Goal: Information Seeking & Learning: Learn about a topic

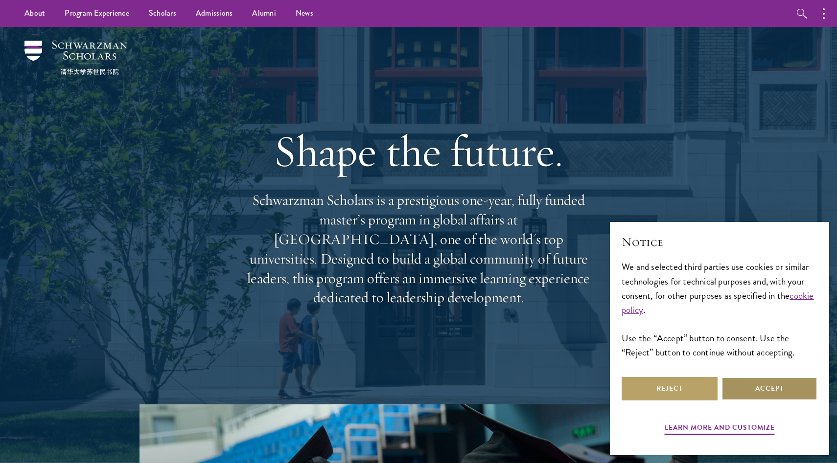
click at [740, 381] on button "Accept" at bounding box center [769, 388] width 96 height 23
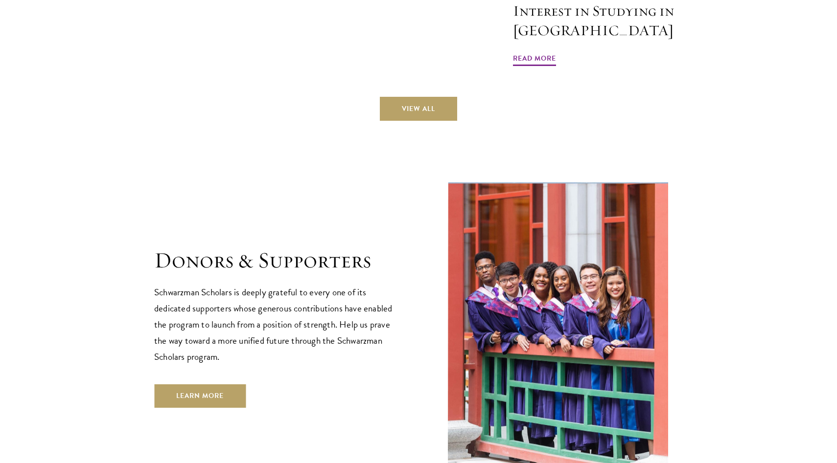
scroll to position [2815, 0]
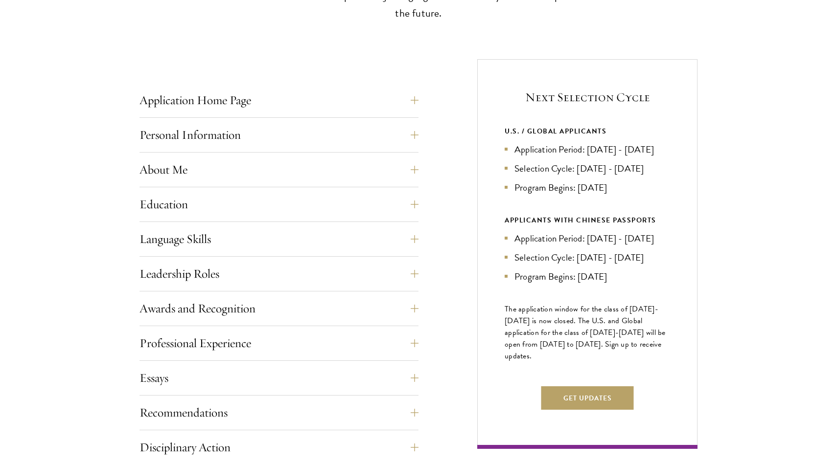
scroll to position [340, 0]
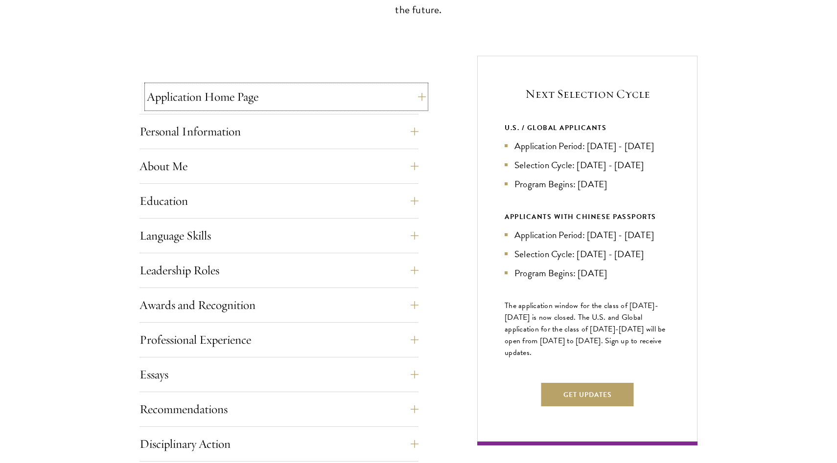
click at [251, 97] on button "Application Home Page" at bounding box center [286, 96] width 279 height 23
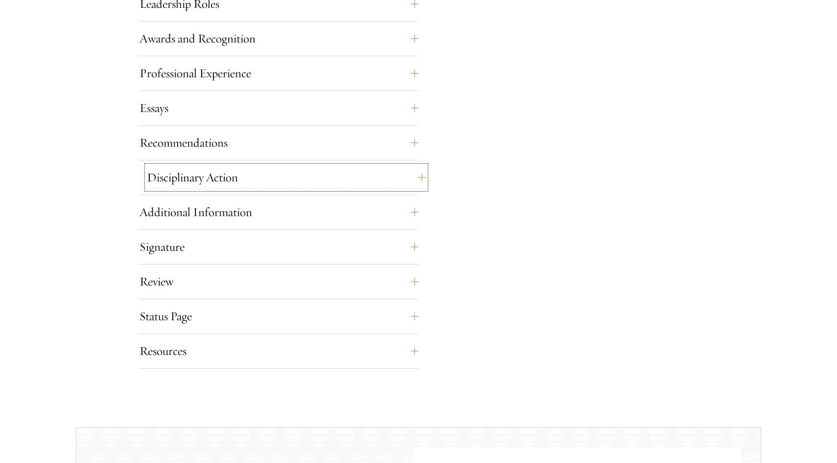
click at [245, 167] on button "Disciplinary Action" at bounding box center [286, 177] width 279 height 23
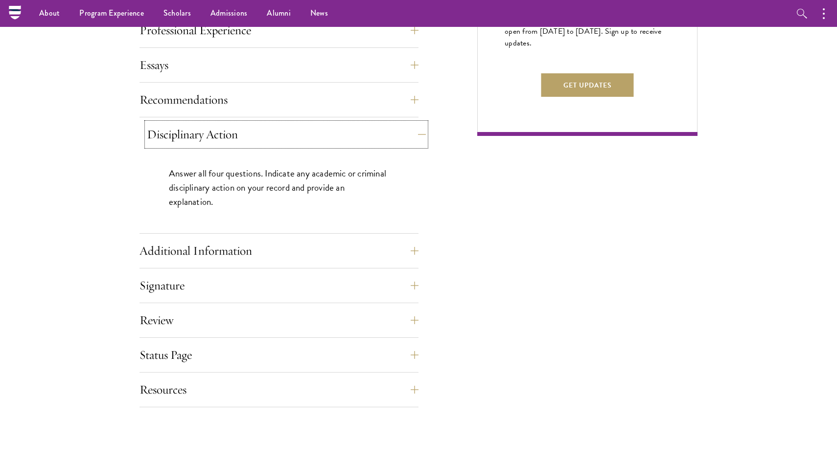
scroll to position [607, 0]
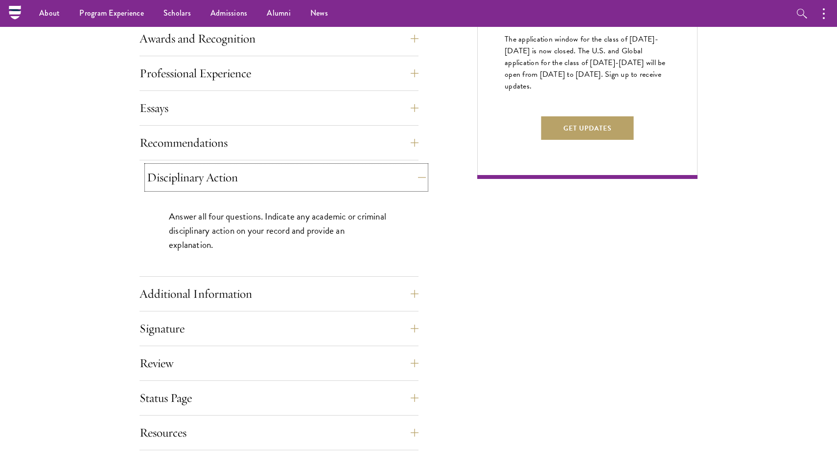
click at [246, 168] on button "Disciplinary Action" at bounding box center [286, 177] width 279 height 23
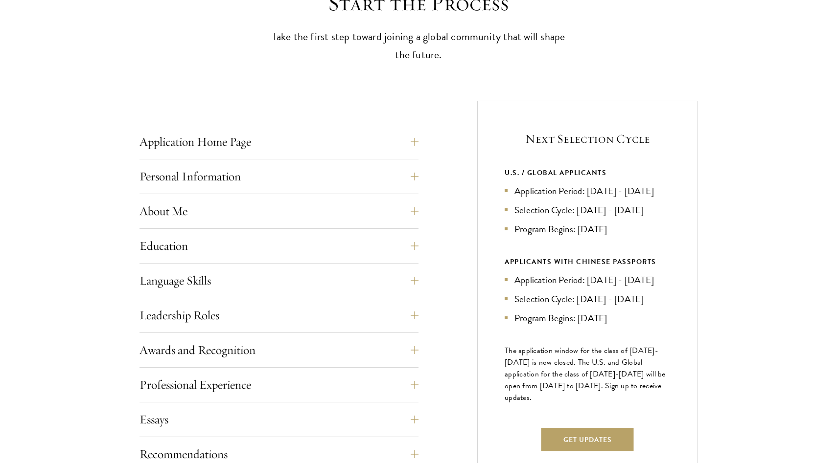
scroll to position [316, 0]
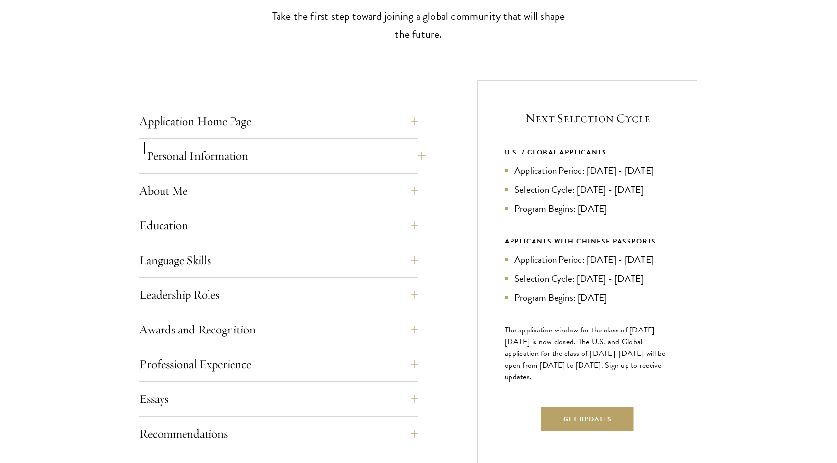
click at [170, 153] on button "Personal Information" at bounding box center [286, 155] width 279 height 23
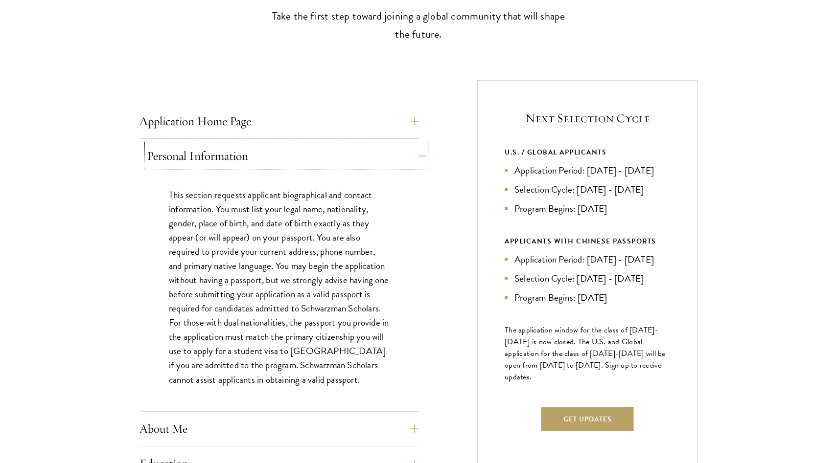
click at [170, 151] on button "Personal Information" at bounding box center [286, 155] width 279 height 23
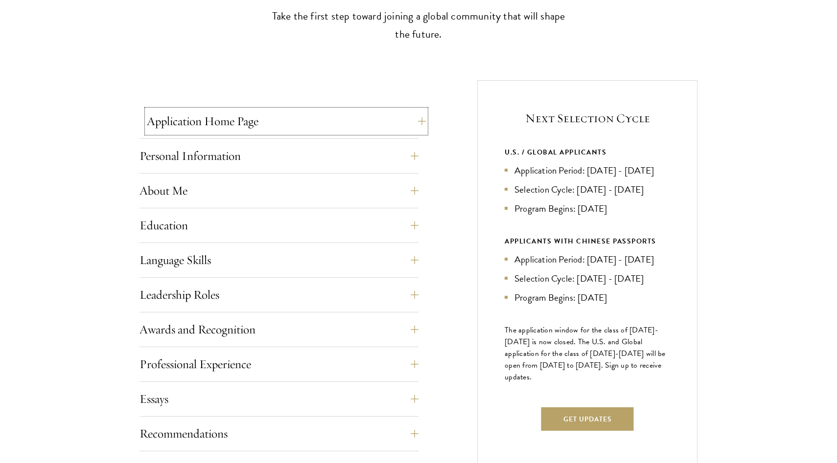
click at [178, 116] on button "Application Home Page" at bounding box center [286, 121] width 279 height 23
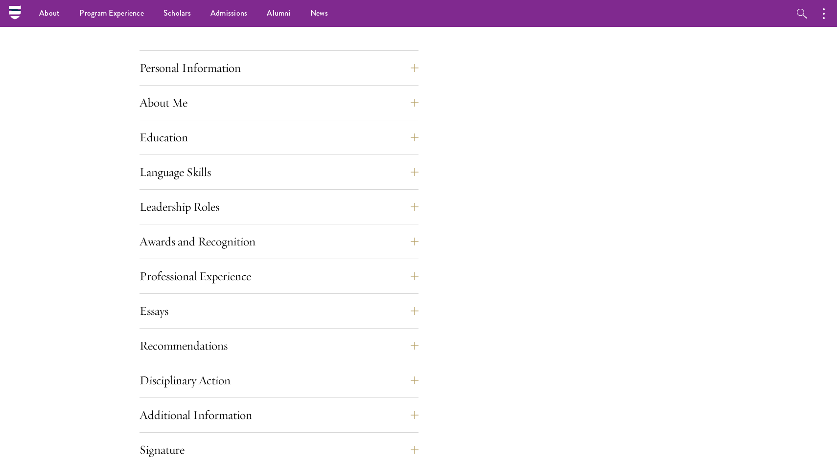
scroll to position [838, 0]
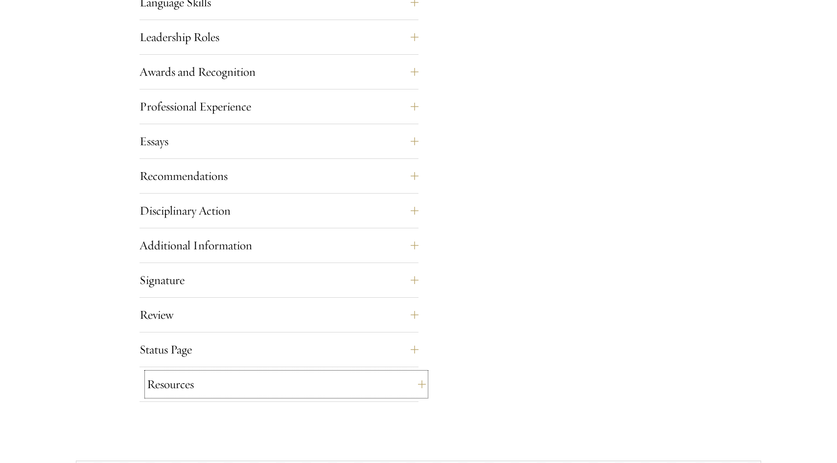
click at [201, 379] on button "Resources" at bounding box center [286, 384] width 279 height 23
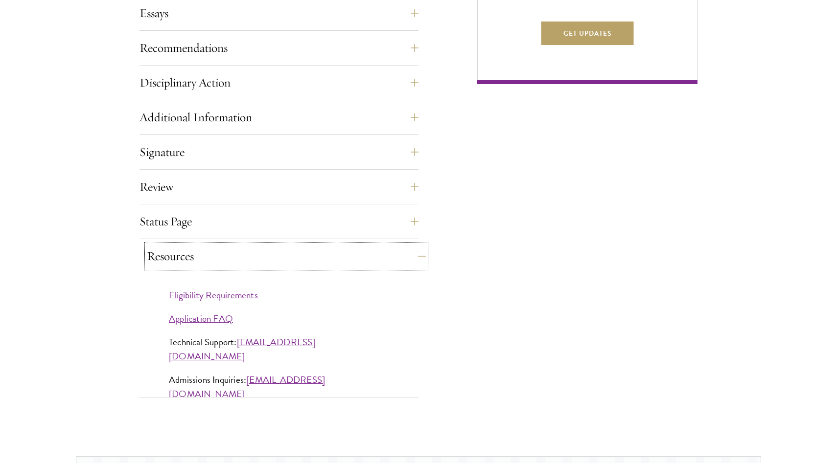
scroll to position [703, 0]
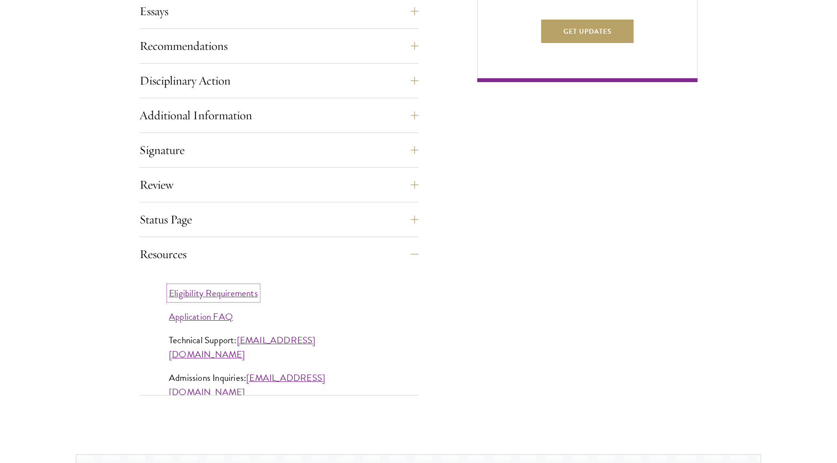
click at [194, 292] on link "Eligibility Requirements" at bounding box center [213, 293] width 89 height 14
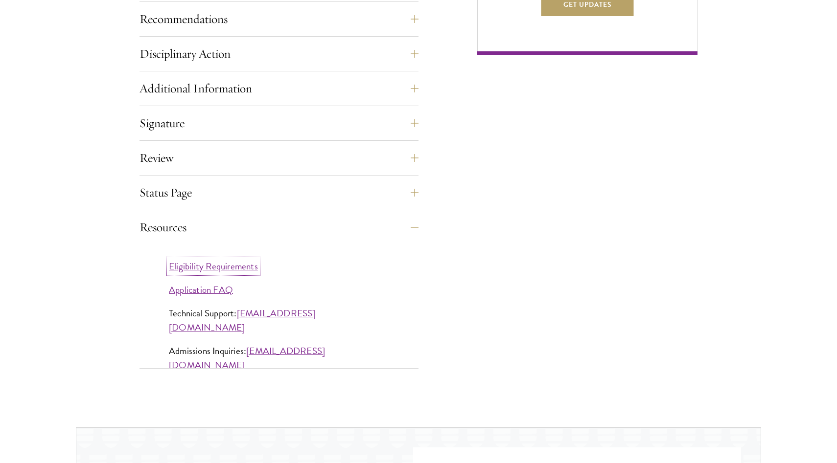
scroll to position [731, 0]
click at [200, 283] on link "Application FAQ" at bounding box center [201, 289] width 64 height 14
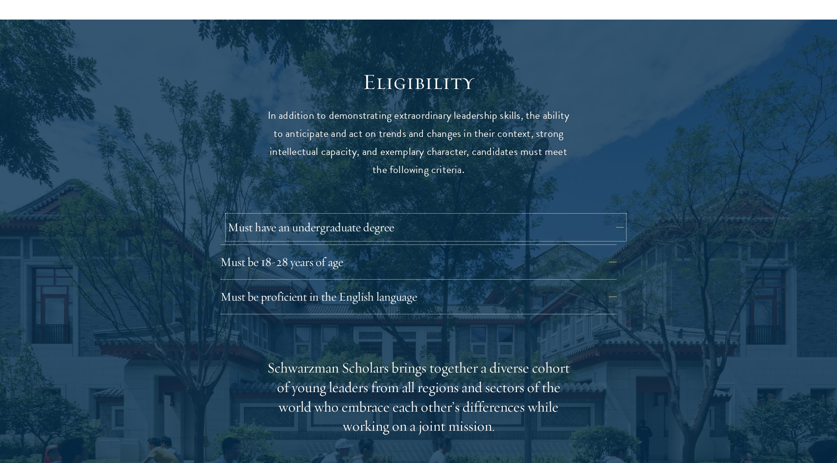
click at [316, 216] on button "Must have an undergraduate degree" at bounding box center [425, 227] width 396 height 23
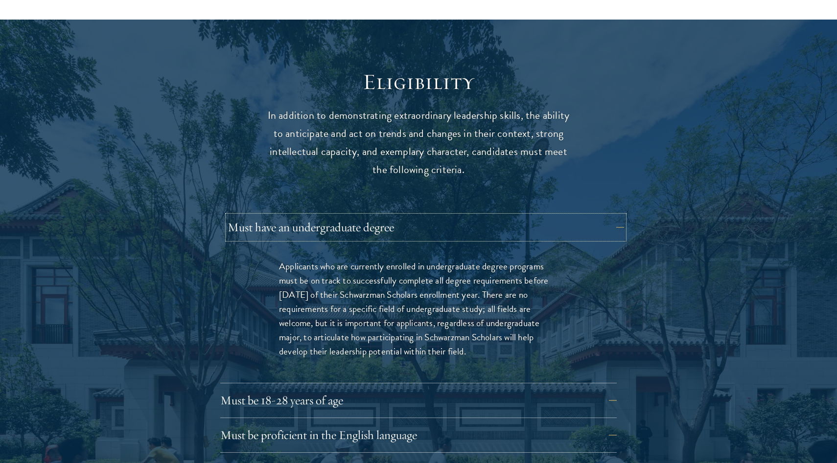
click at [317, 216] on button "Must have an undergraduate degree" at bounding box center [425, 227] width 396 height 23
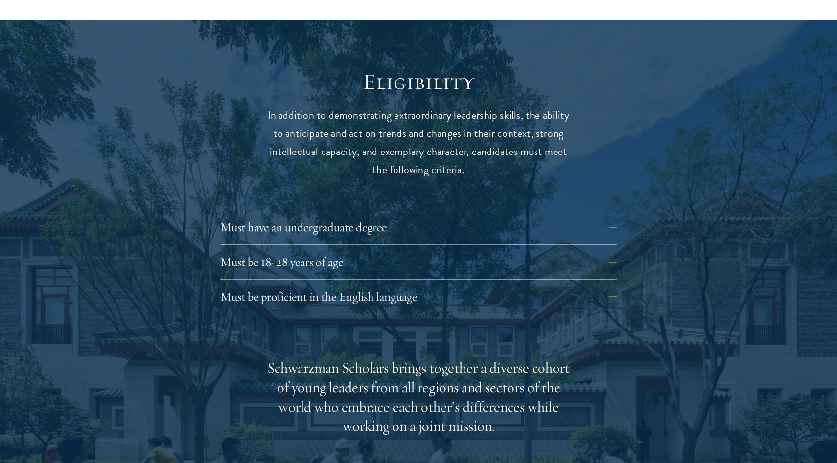
click at [319, 220] on div "Must have an undergraduate degree Applicants who are currently enrolled in unde…" at bounding box center [418, 230] width 396 height 29
click at [315, 216] on button "Must have an undergraduate degree" at bounding box center [425, 227] width 396 height 23
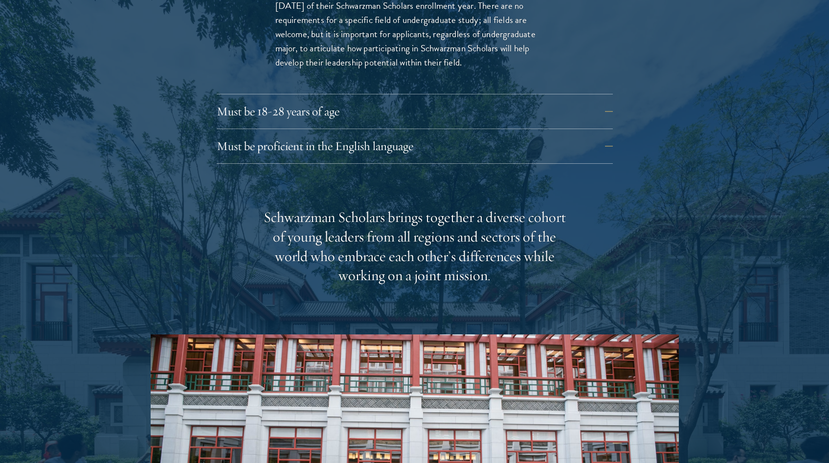
scroll to position [1720, 0]
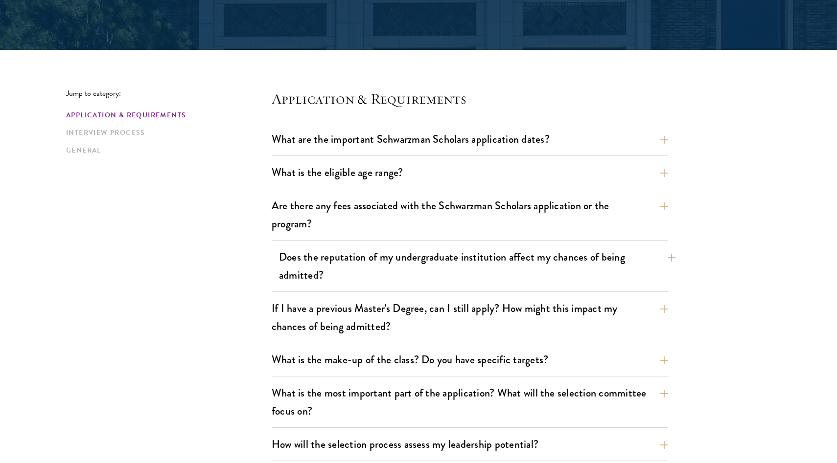
scroll to position [239, 0]
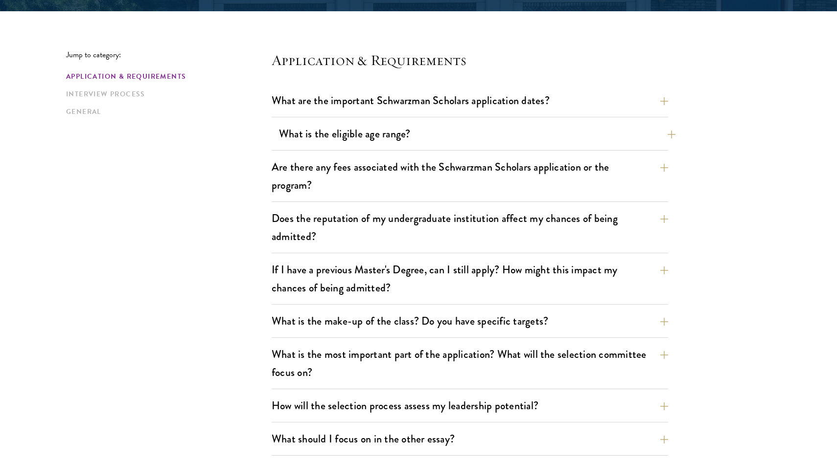
click at [322, 132] on button "What is the eligible age range?" at bounding box center [477, 134] width 396 height 22
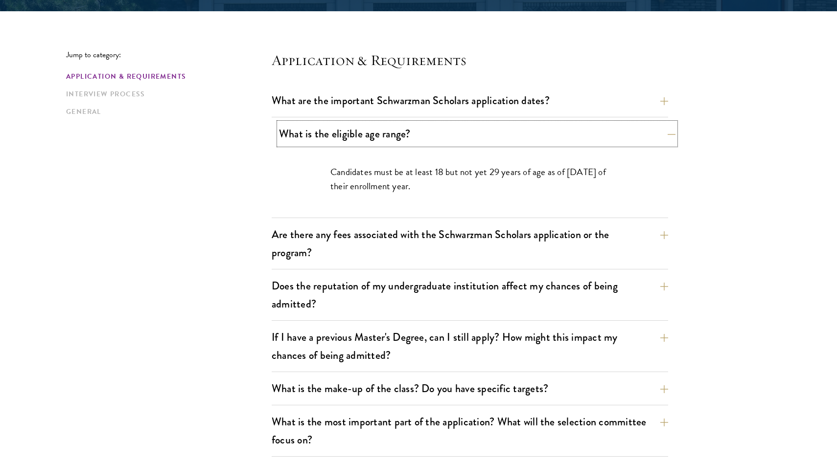
click at [322, 131] on button "What is the eligible age range?" at bounding box center [477, 134] width 396 height 22
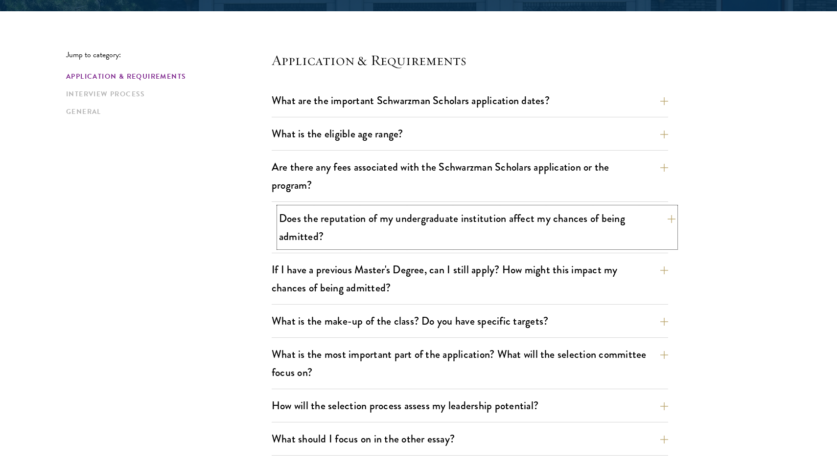
click at [314, 228] on button "Does the reputation of my undergraduate institution affect my chances of being …" at bounding box center [477, 227] width 396 height 40
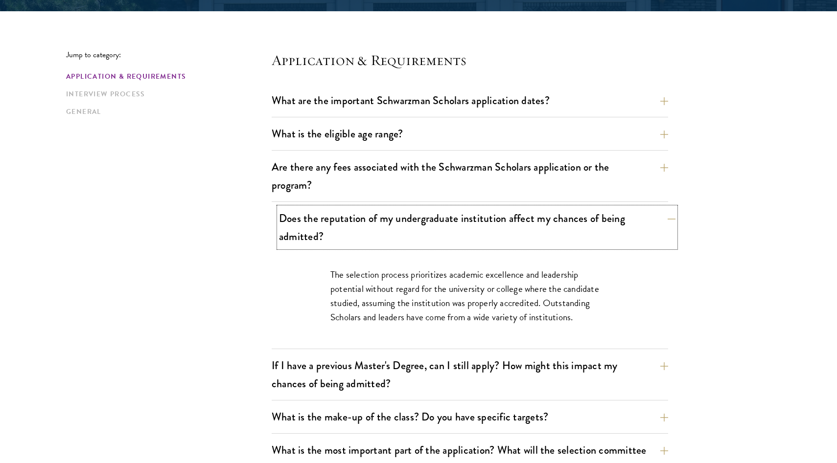
click at [314, 228] on button "Does the reputation of my undergraduate institution affect my chances of being …" at bounding box center [477, 227] width 396 height 40
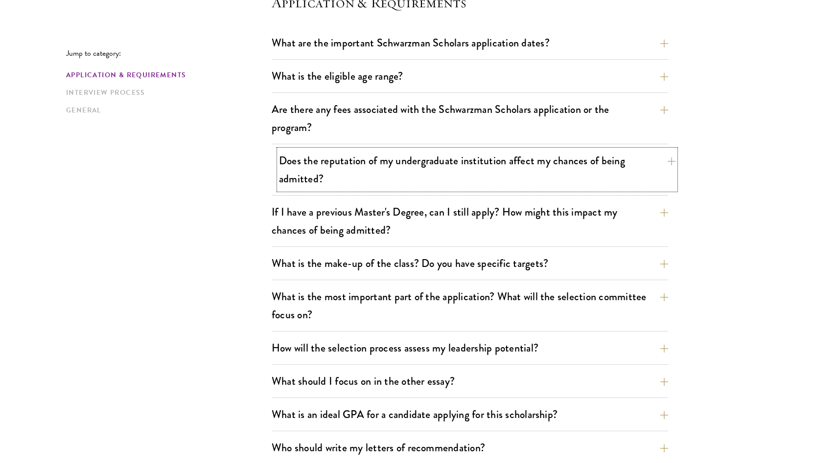
scroll to position [297, 0]
click at [314, 228] on button "If I have a previous Master's Degree, can I still apply? How might this impact …" at bounding box center [470, 221] width 396 height 40
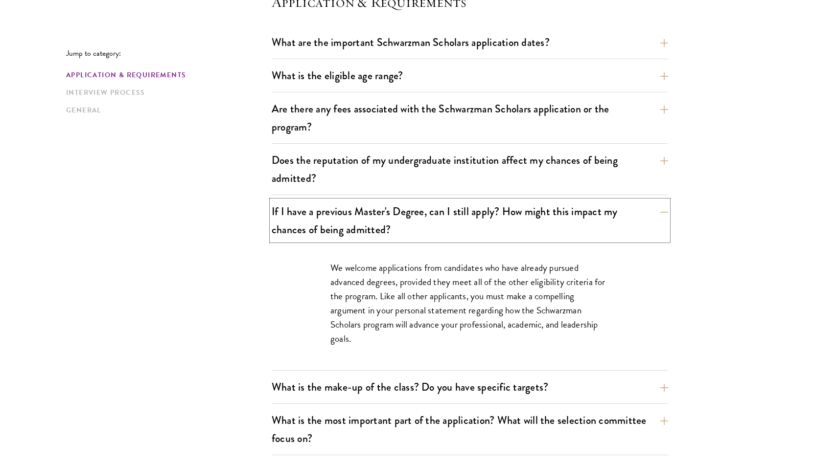
drag, startPoint x: 314, startPoint y: 228, endPoint x: 250, endPoint y: 248, distance: 66.1
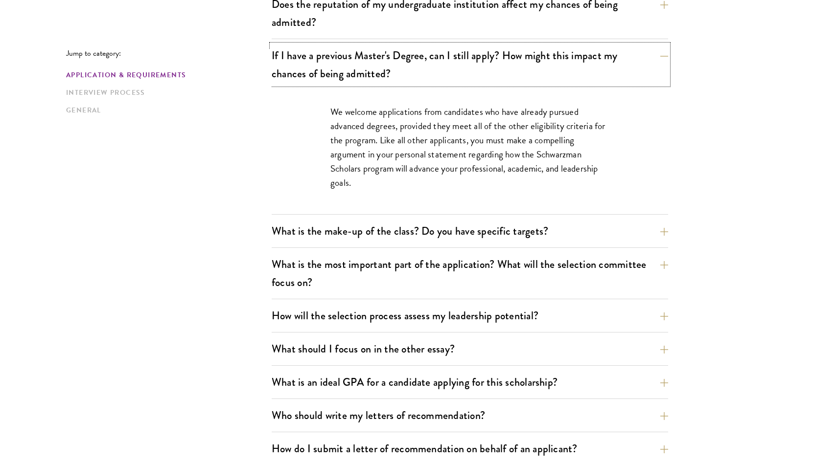
scroll to position [455, 0]
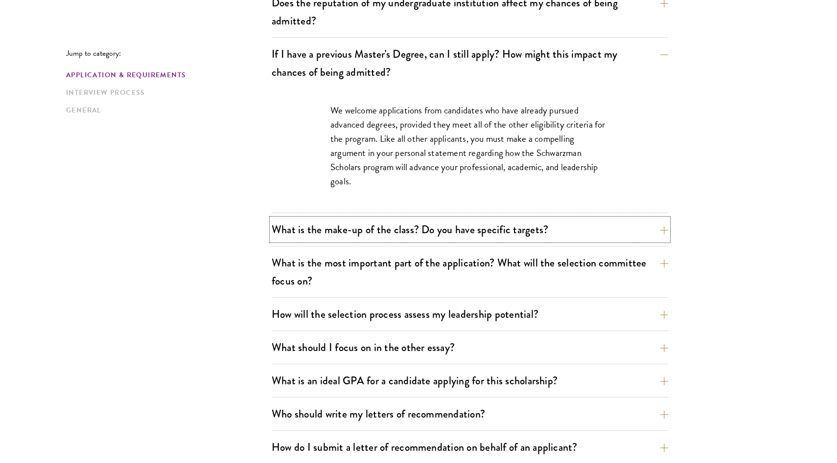
click at [272, 226] on div "What is the make-up of the class? Do you have specific targets? The only firm t…" at bounding box center [470, 233] width 396 height 28
click at [373, 233] on button "What is the make-up of the class? Do you have specific targets?" at bounding box center [477, 230] width 396 height 22
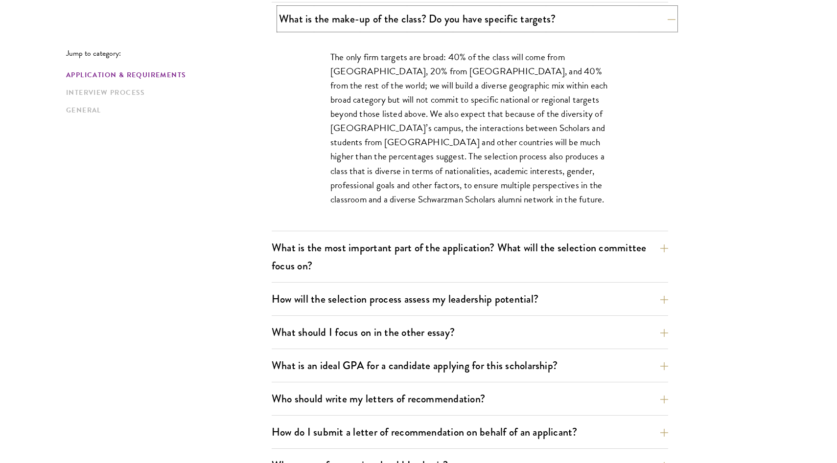
scroll to position [548, 0]
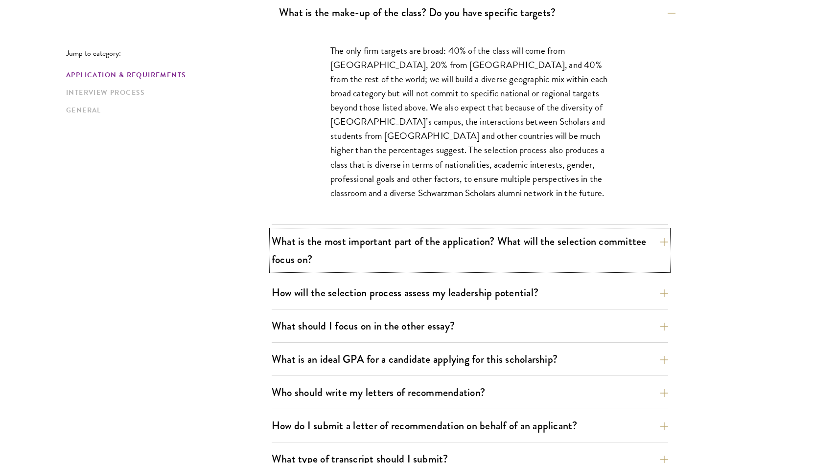
click at [373, 233] on button "What is the most important part of the application? What will the selection com…" at bounding box center [470, 250] width 396 height 40
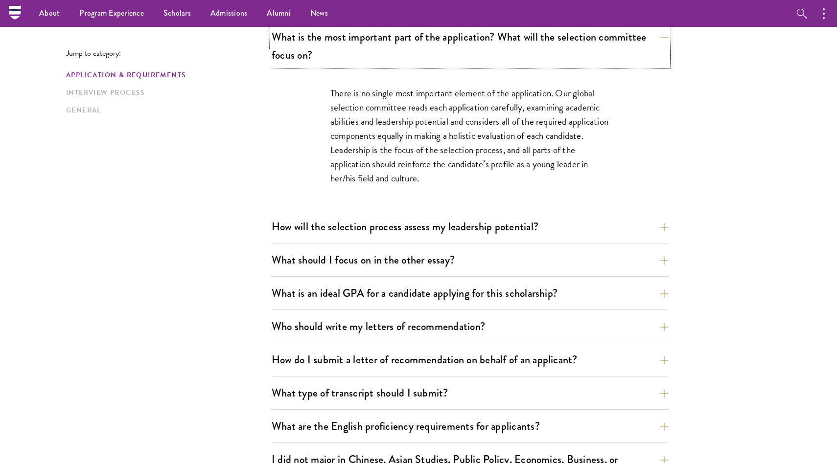
scroll to position [554, 0]
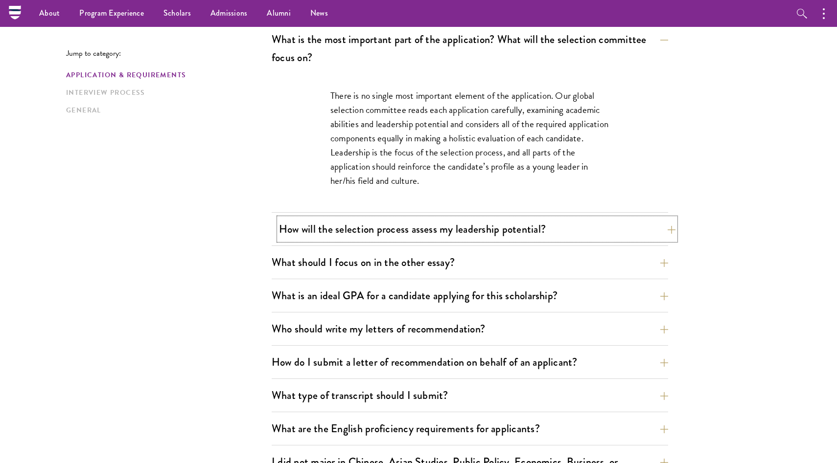
click at [404, 226] on button "How will the selection process assess my leadership potential?" at bounding box center [477, 229] width 396 height 22
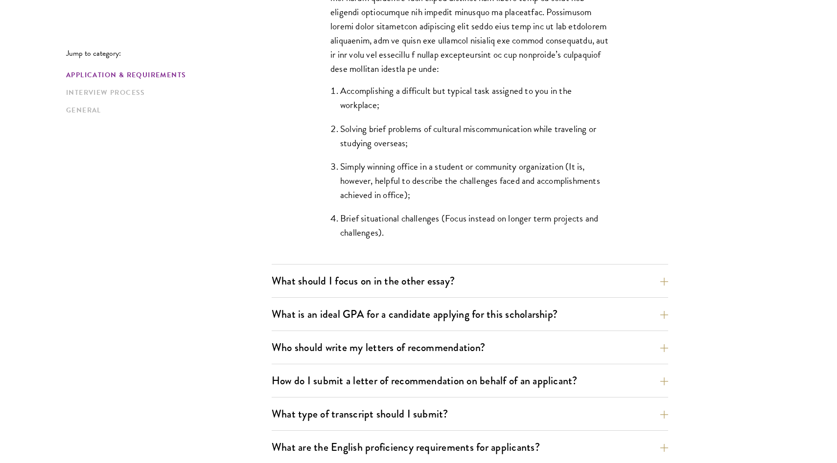
scroll to position [917, 0]
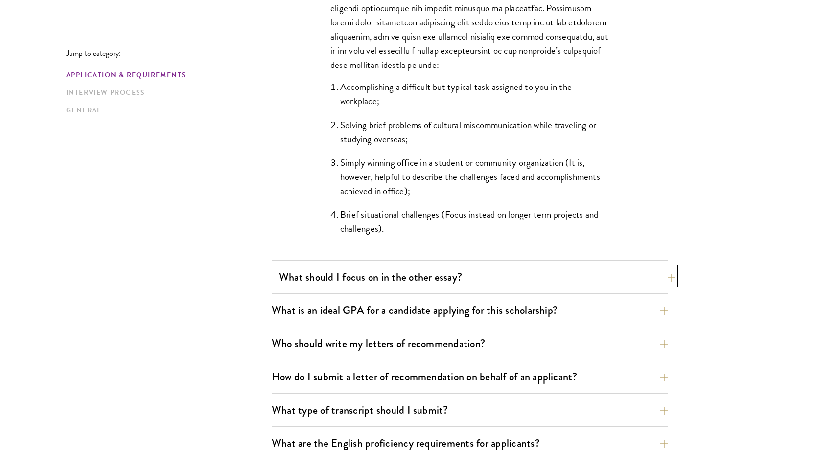
click at [389, 267] on button "What should I focus on in the other essay?" at bounding box center [477, 277] width 396 height 22
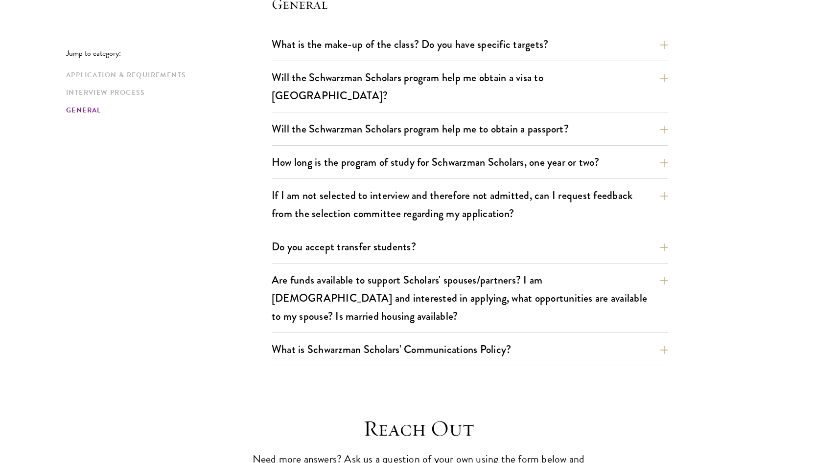
scroll to position [1594, 0]
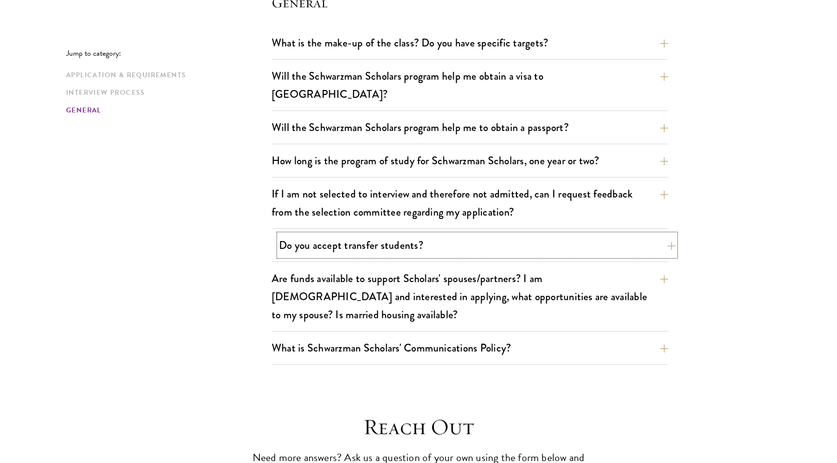
click at [318, 234] on button "Do you accept transfer students?" at bounding box center [477, 245] width 396 height 22
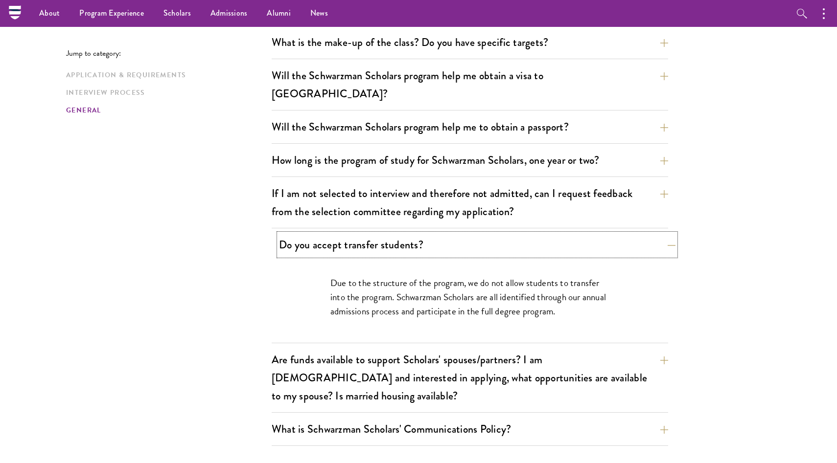
scroll to position [1455, 0]
